Goal: Task Accomplishment & Management: Complete application form

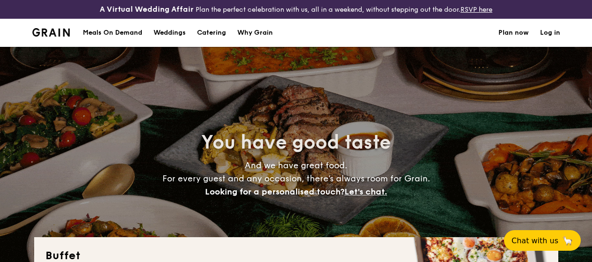
select select
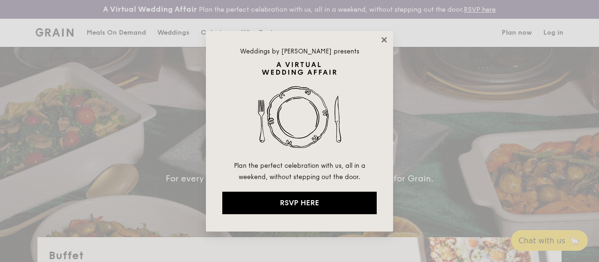
click at [382, 36] on icon at bounding box center [384, 40] width 8 height 8
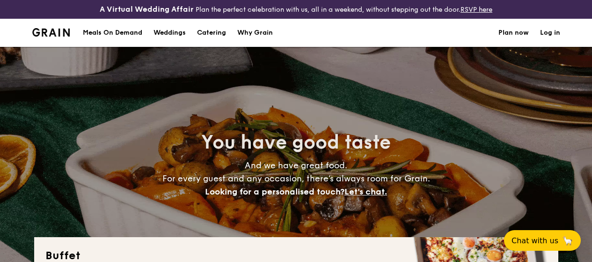
click at [209, 40] on h1 "Catering" at bounding box center [211, 33] width 29 height 28
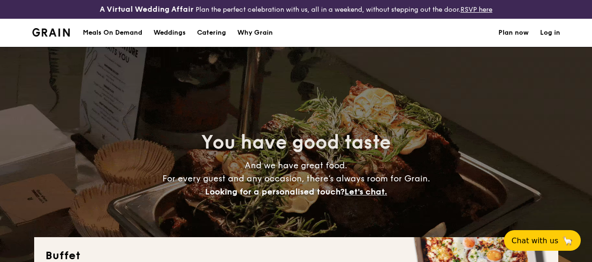
click at [206, 40] on h1 "Catering" at bounding box center [211, 33] width 29 height 28
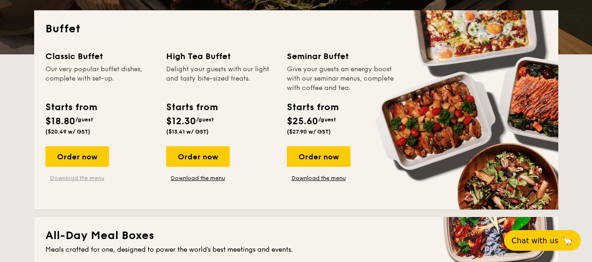
scroll to position [234, 0]
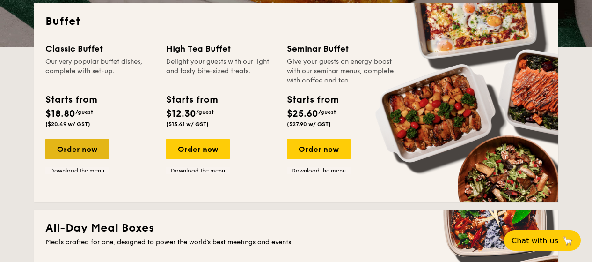
click at [87, 157] on div "Order now" at bounding box center [77, 148] width 64 height 21
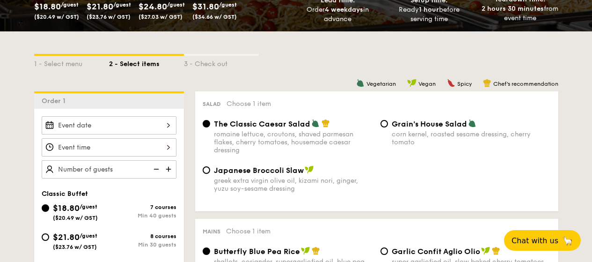
scroll to position [146, 0]
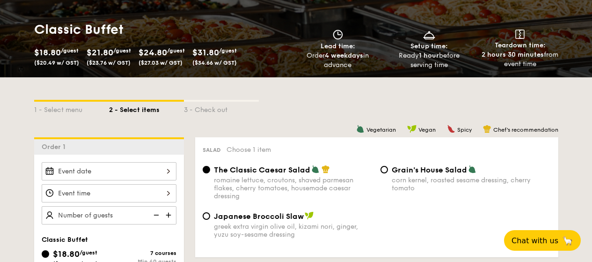
click at [139, 175] on input "Smoked Mesquite Whole Chicken brined in our in-house blend of herbs and spices,…" at bounding box center [109, 171] width 135 height 18
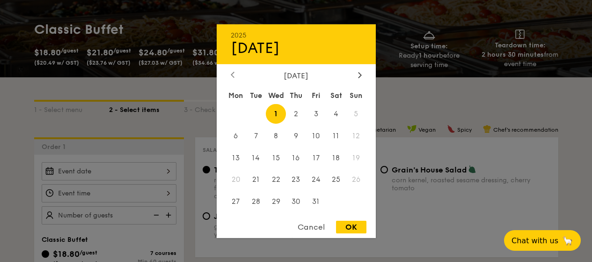
click at [234, 75] on div at bounding box center [232, 75] width 8 height 9
click at [252, 198] on span "30" at bounding box center [256, 201] width 20 height 20
click at [255, 200] on span "30" at bounding box center [256, 201] width 20 height 20
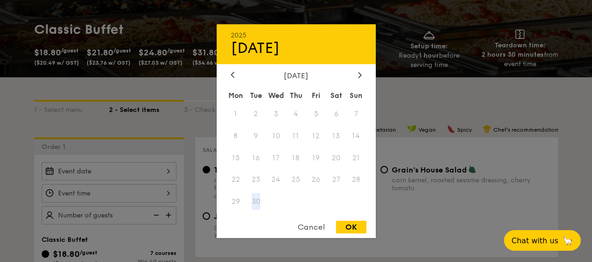
click at [255, 200] on span "30" at bounding box center [256, 201] width 20 height 20
click at [318, 226] on div "Cancel" at bounding box center [311, 226] width 46 height 13
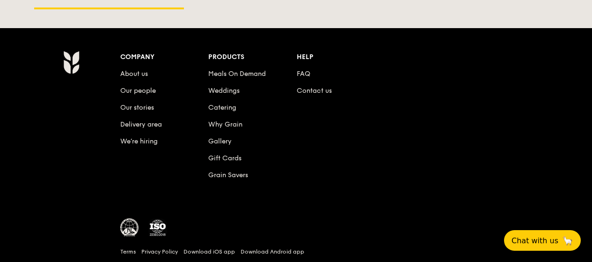
scroll to position [1421, 0]
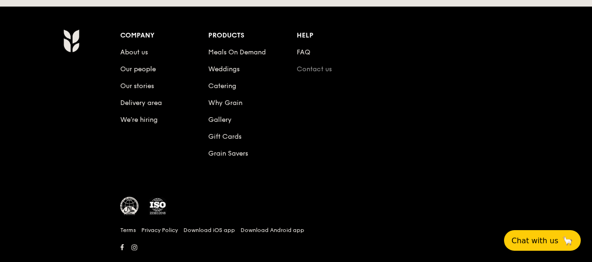
click at [309, 73] on link "Contact us" at bounding box center [314, 69] width 35 height 8
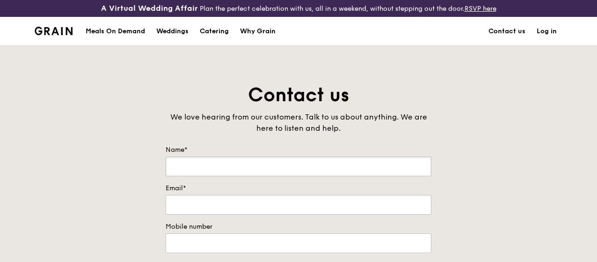
click at [219, 176] on input "Name*" at bounding box center [299, 166] width 266 height 20
type input "[PERSON_NAME]"
drag, startPoint x: 201, startPoint y: 218, endPoint x: 204, endPoint y: 213, distance: 5.2
click at [204, 213] on input "Email*" at bounding box center [299, 205] width 266 height 20
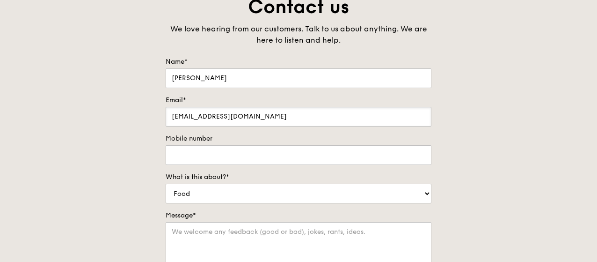
scroll to position [94, 0]
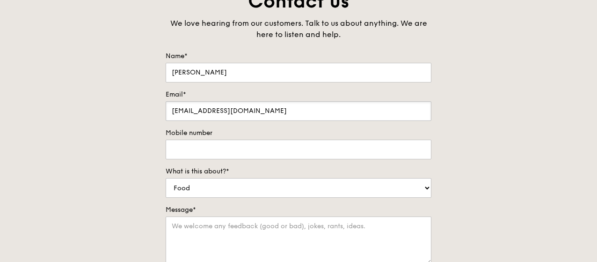
type input "[EMAIL_ADDRESS][DOMAIN_NAME]"
click at [209, 145] on div "Mobile number" at bounding box center [299, 143] width 266 height 31
click at [206, 138] on label "Mobile number" at bounding box center [299, 132] width 266 height 9
click at [206, 145] on input "Mobile number" at bounding box center [299, 149] width 266 height 20
type input "98771227"
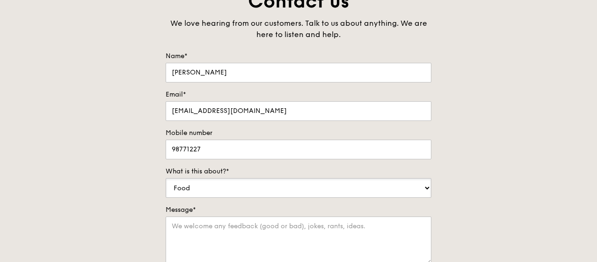
select select "Catering"
click at [439, 165] on div "Contact us We love hearing from our customers. Talk to us about anything. We ar…" at bounding box center [298, 184] width 597 height 391
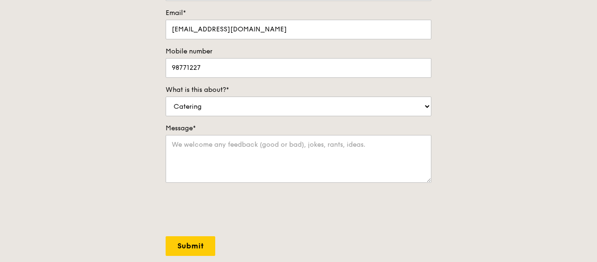
scroll to position [187, 0]
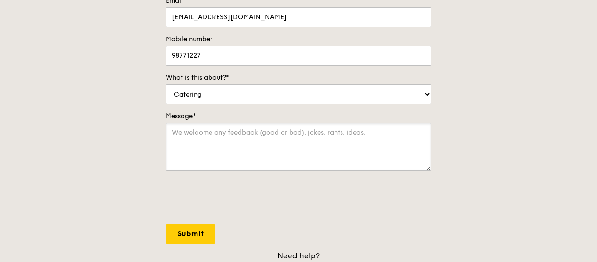
click at [342, 146] on textarea "Message*" at bounding box center [299, 147] width 266 height 48
type textarea "H"
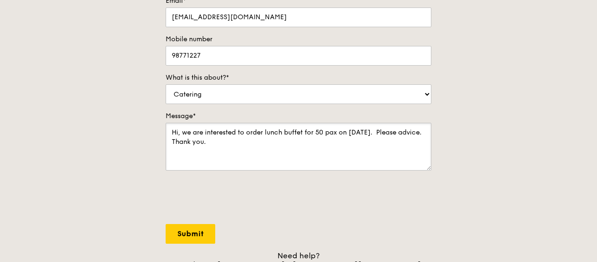
click at [196, 149] on textarea "Hi, we are interested to order lunch buffet for 50 pax on [DATE]. Please advice…" at bounding box center [299, 147] width 266 height 48
click at [214, 148] on textarea "Hi, we are interested to order lunch buffet for 50 pax on [DATE]. Please advice…" at bounding box center [299, 147] width 266 height 48
type textarea "Hi, we are interested to order lunch buffet for 50 pax on [DATE]. Please advice…"
click at [199, 237] on input "Submit" at bounding box center [191, 234] width 50 height 20
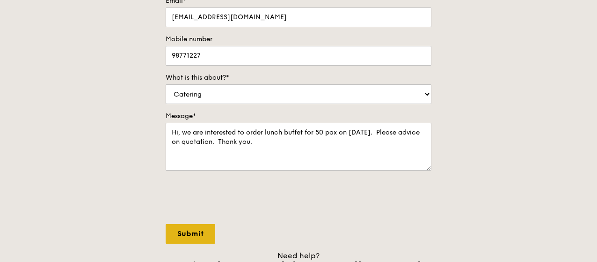
select select "Food"
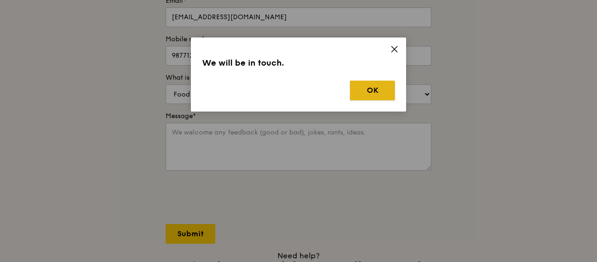
drag, startPoint x: 358, startPoint y: 93, endPoint x: 367, endPoint y: 86, distance: 11.3
click at [367, 86] on button "OK" at bounding box center [372, 90] width 45 height 20
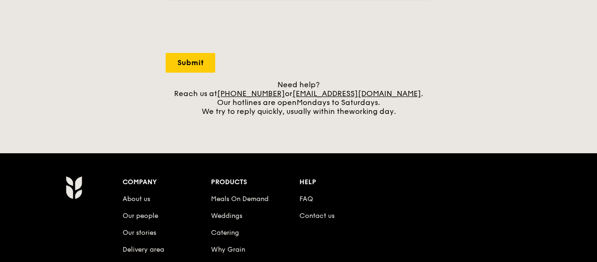
scroll to position [375, 0]
